Goal: Transaction & Acquisition: Register for event/course

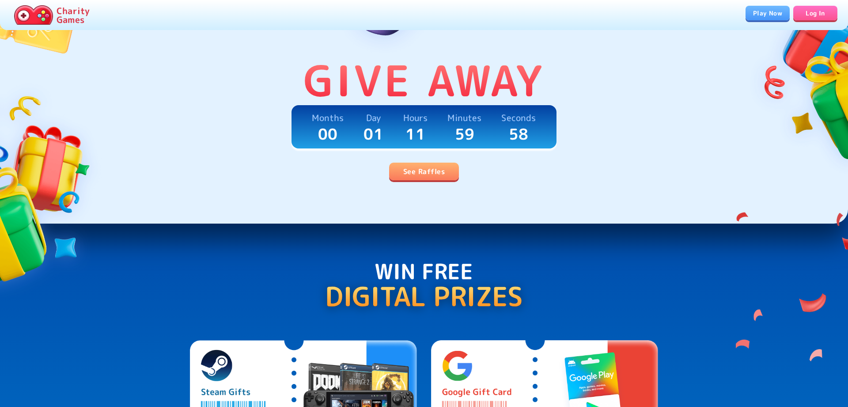
scroll to position [225, 0]
click at [427, 177] on link "See Raffles" at bounding box center [424, 171] width 70 height 18
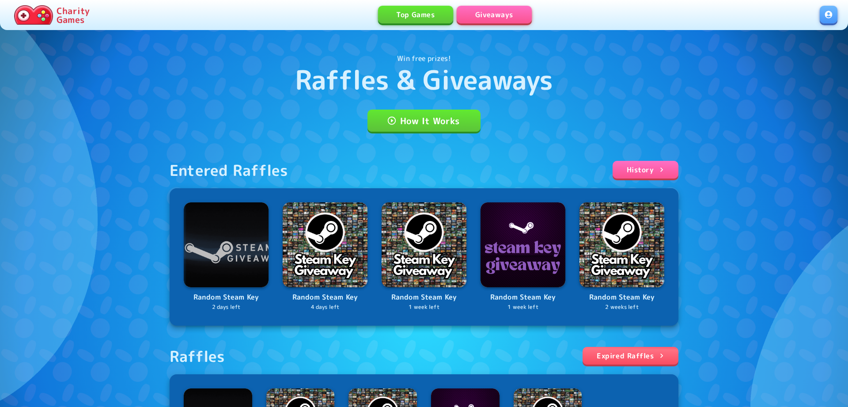
scroll to position [225, 0]
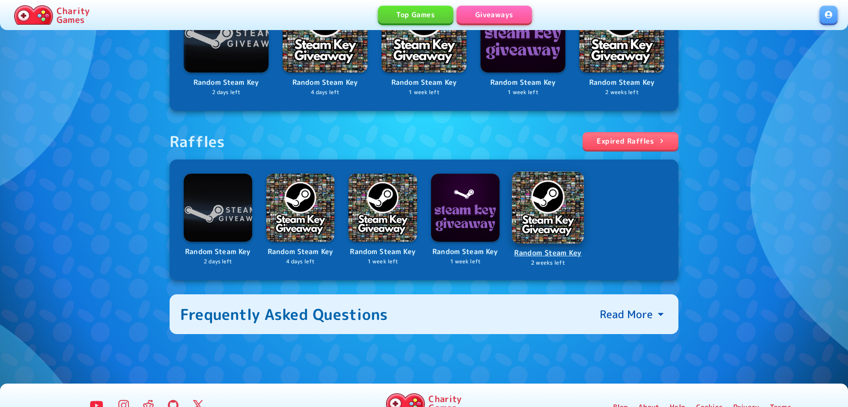
click at [523, 251] on p "Random Steam Key" at bounding box center [548, 253] width 70 height 12
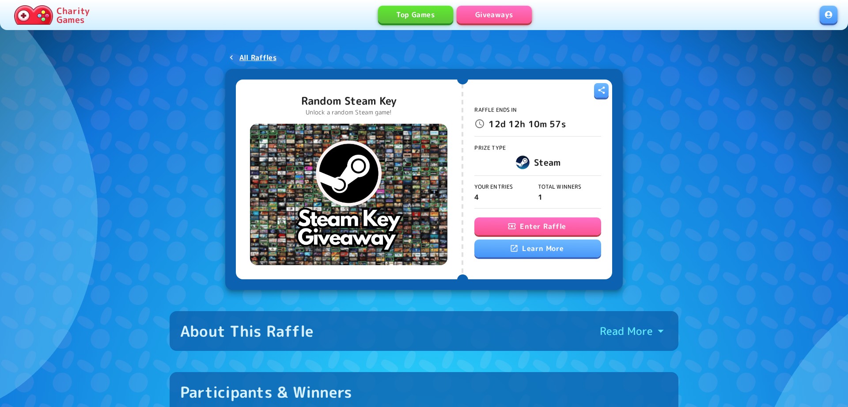
click at [533, 226] on button "Enter Raffle" at bounding box center [537, 226] width 126 height 18
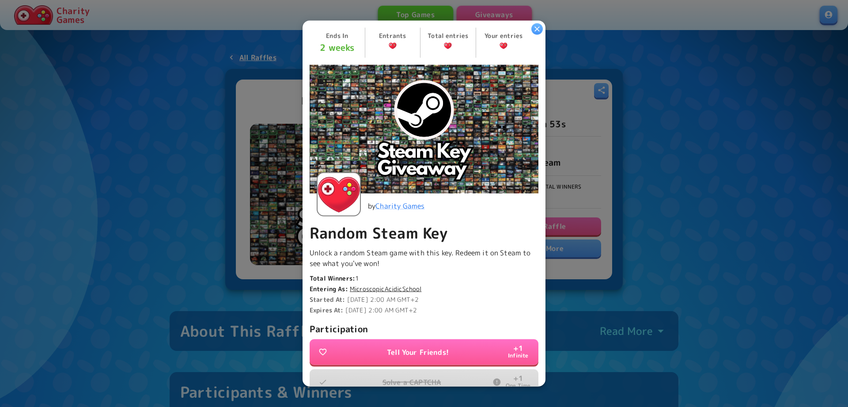
scroll to position [133, 0]
